Goal: Check status: Check status

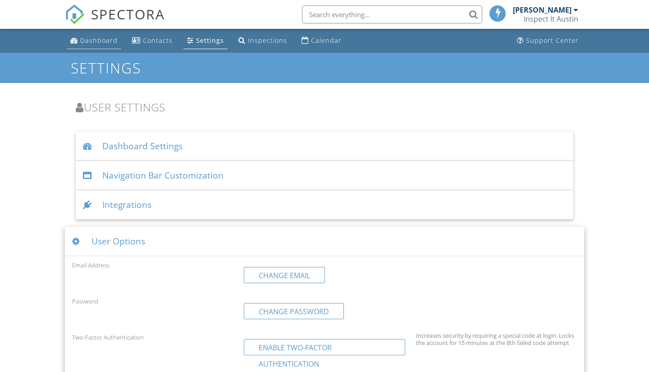
scroll to position [0, 0]
click at [89, 43] on div "Dashboard" at bounding box center [98, 40] width 37 height 9
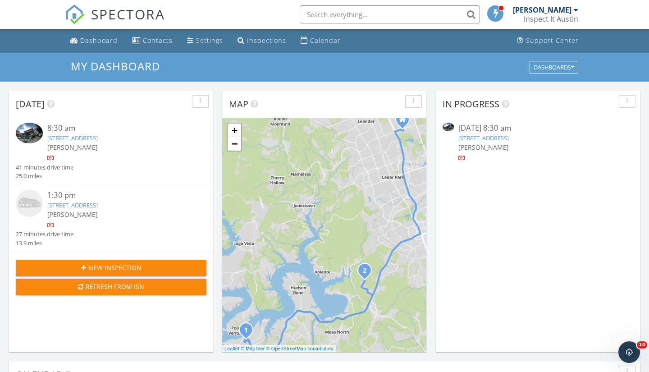
click at [98, 139] on link "713 Sunfish St, Lakeway, TX 78734" at bounding box center [72, 138] width 51 height 8
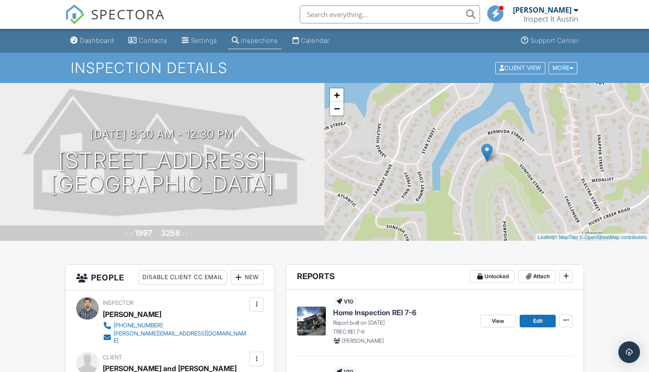
click at [109, 139] on h3 "[DATE] 8:30 am - 12:30 pm" at bounding box center [162, 134] width 144 height 12
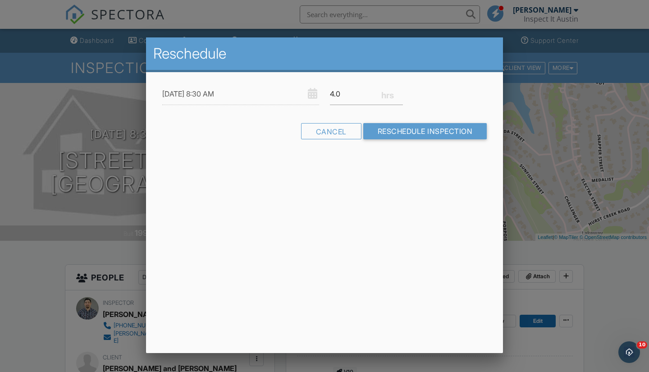
click at [565, 309] on div at bounding box center [324, 187] width 649 height 465
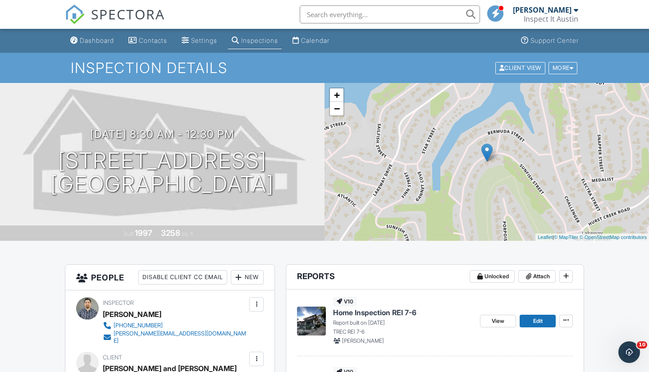
click at [565, 309] on div "View Edit" at bounding box center [526, 321] width 93 height 48
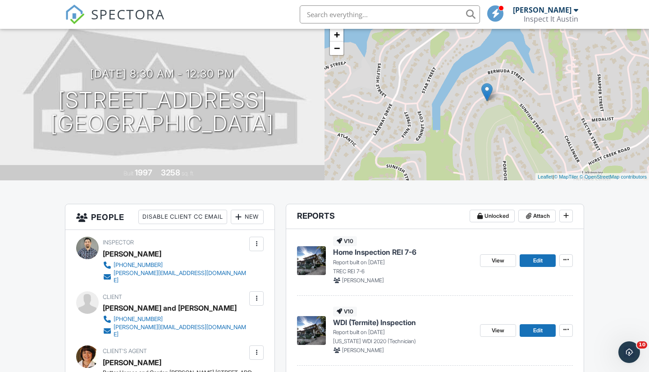
scroll to position [46, 0]
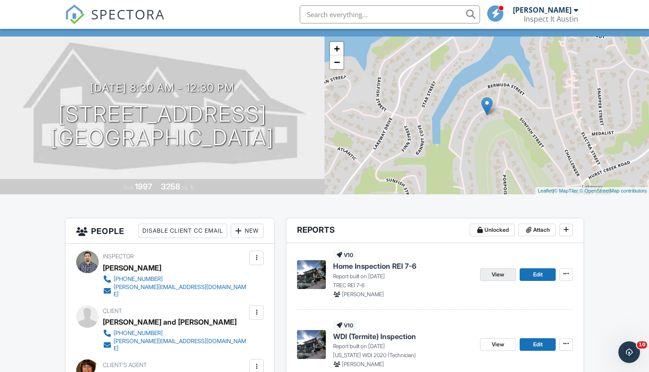
click at [500, 274] on span "View" at bounding box center [498, 274] width 13 height 9
